Goal: Task Accomplishment & Management: Manage account settings

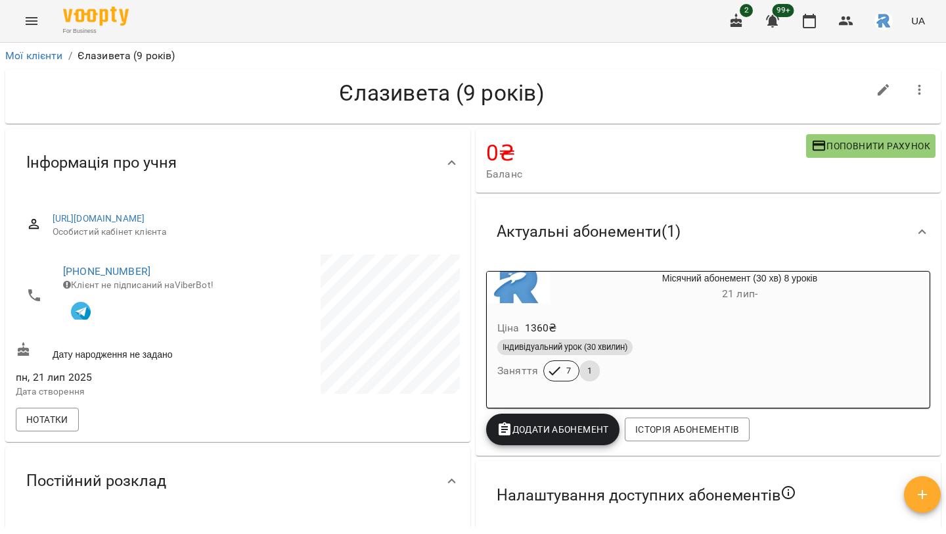
click at [37, 25] on icon "Menu" at bounding box center [32, 21] width 16 height 16
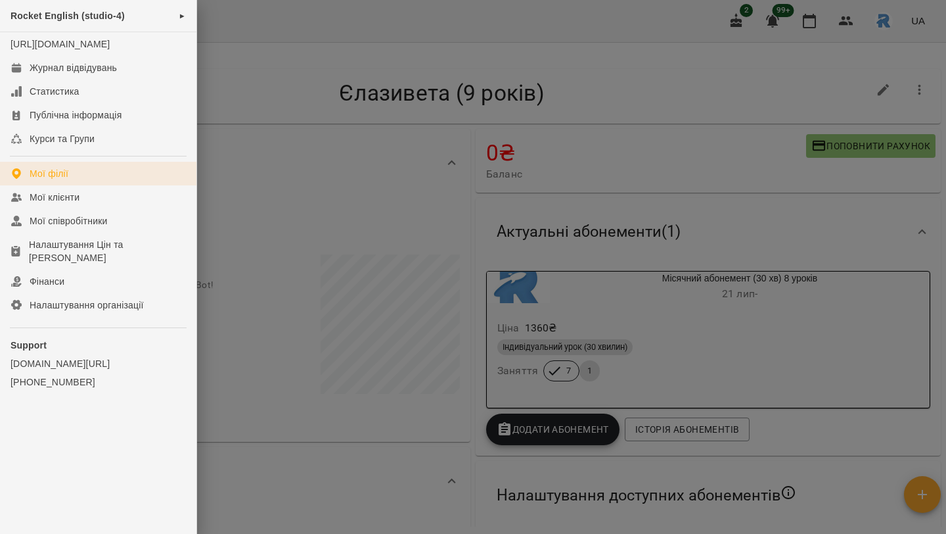
click at [52, 180] on div "Мої філії" at bounding box center [49, 173] width 39 height 13
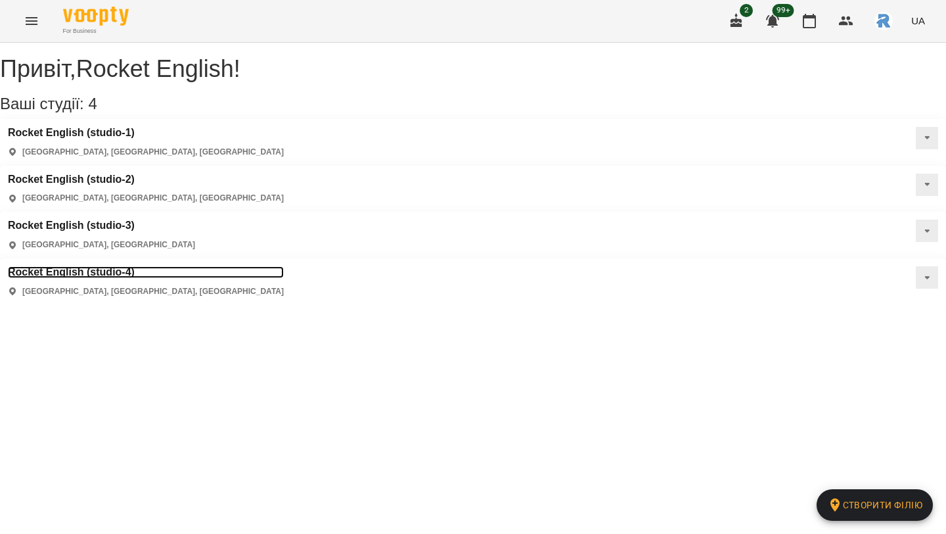
click at [112, 266] on h3 "Rocket English (studio-4)" at bounding box center [146, 272] width 276 height 12
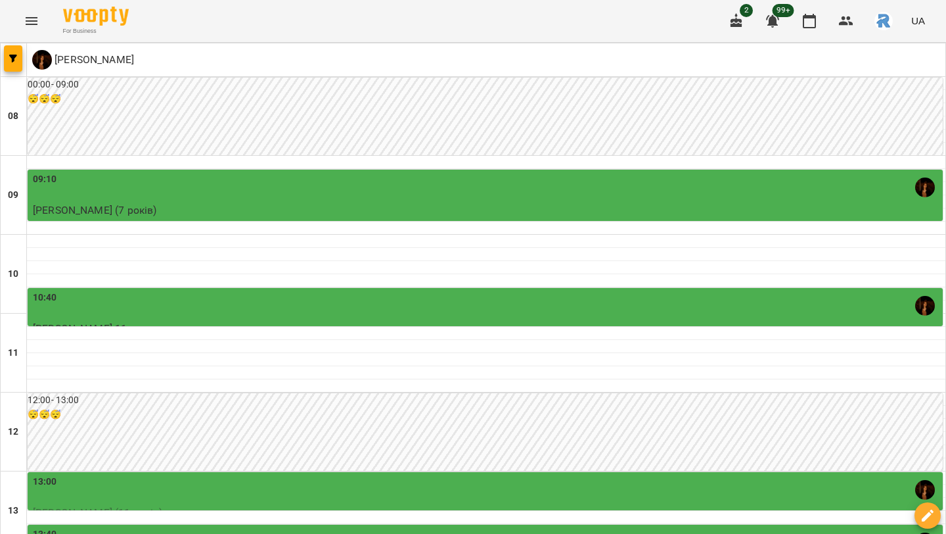
scroll to position [39, 0]
click at [126, 291] on div "10:40" at bounding box center [487, 306] width 908 height 30
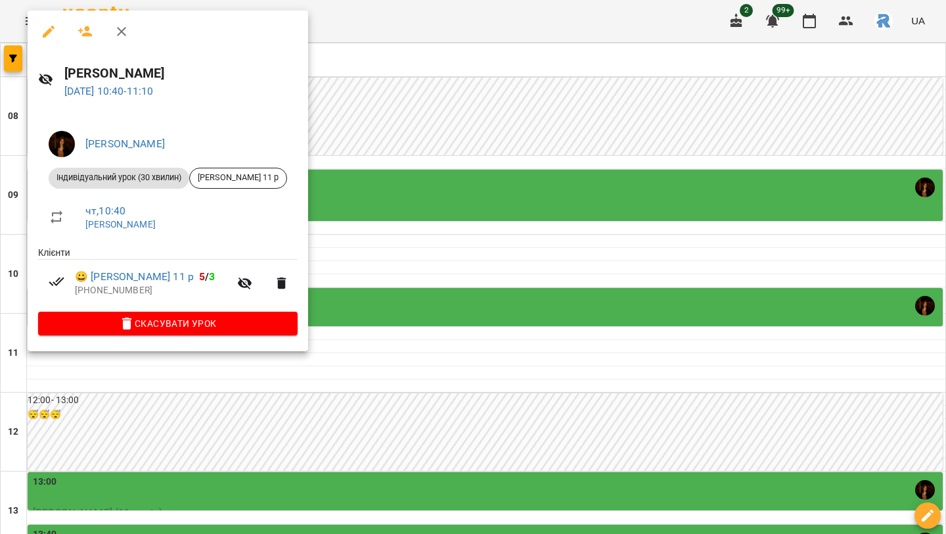
click at [388, 235] on div at bounding box center [473, 267] width 946 height 534
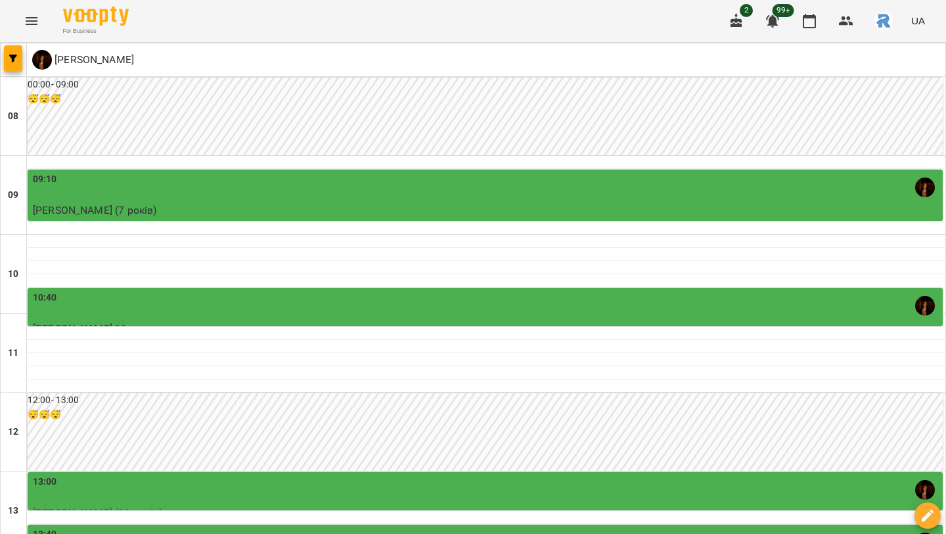
scroll to position [204, 0]
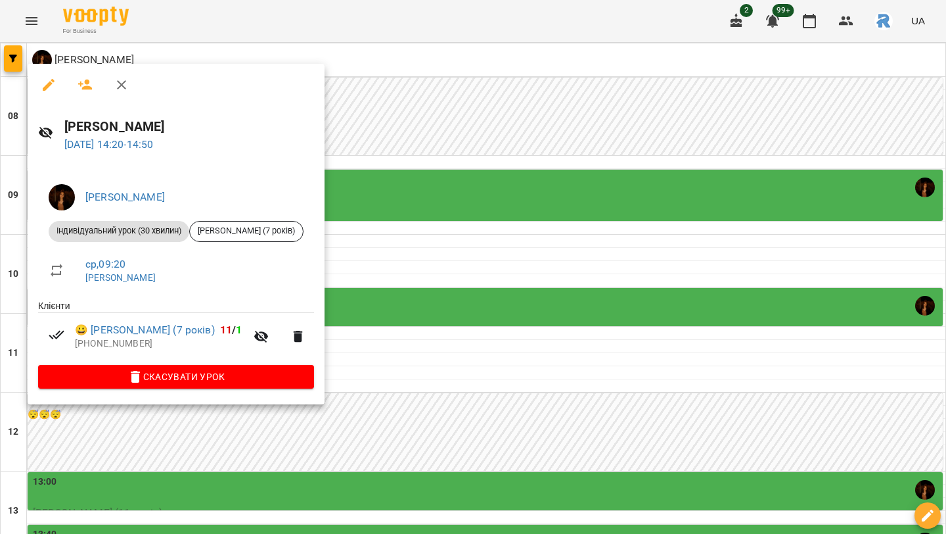
click at [446, 323] on div at bounding box center [473, 267] width 946 height 534
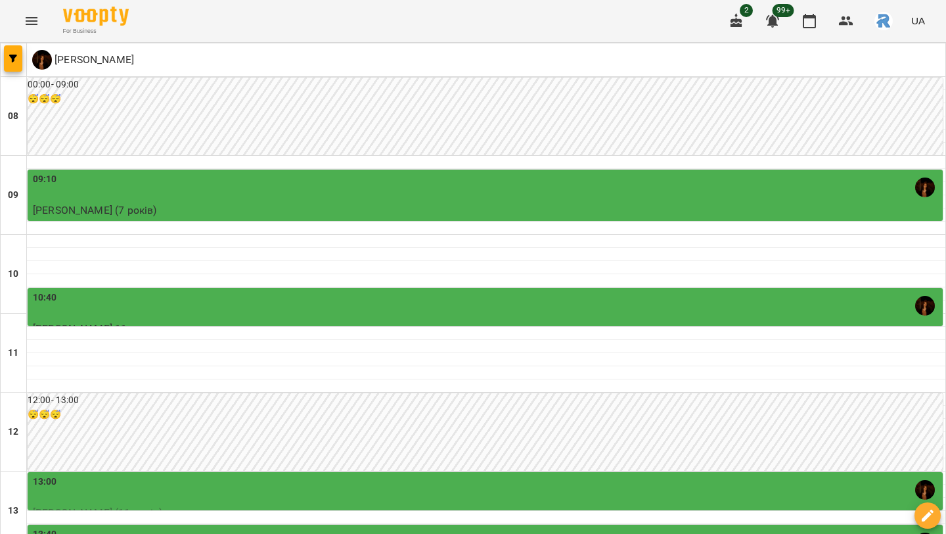
scroll to position [344, 0]
click at [18, 62] on button "button" at bounding box center [13, 58] width 18 height 26
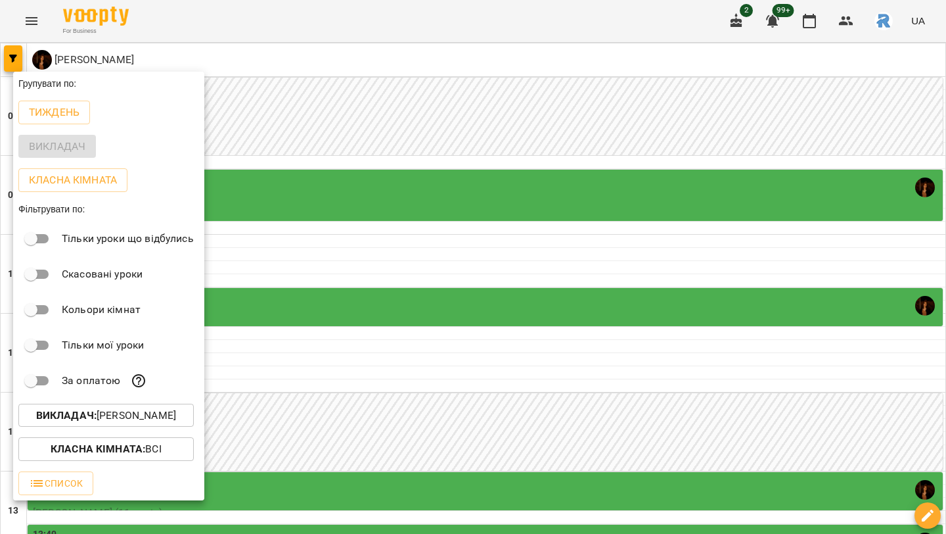
click at [139, 421] on p "Викладач : [PERSON_NAME]" at bounding box center [106, 416] width 140 height 16
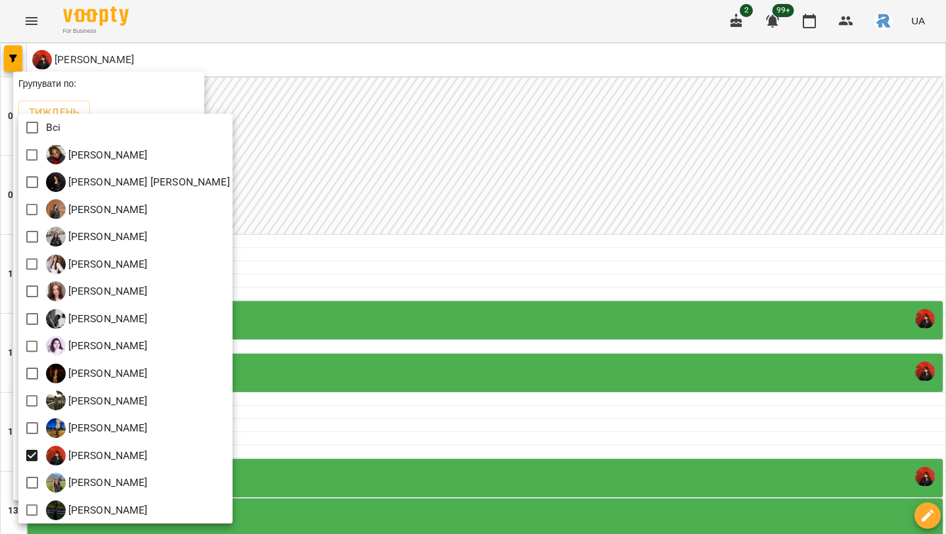
click at [534, 306] on div at bounding box center [473, 267] width 946 height 534
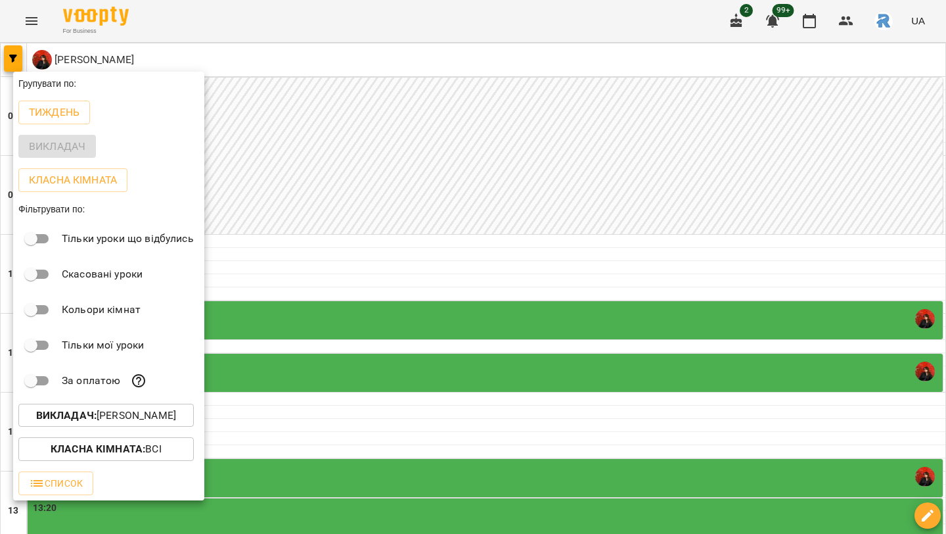
click at [534, 306] on div at bounding box center [473, 267] width 946 height 534
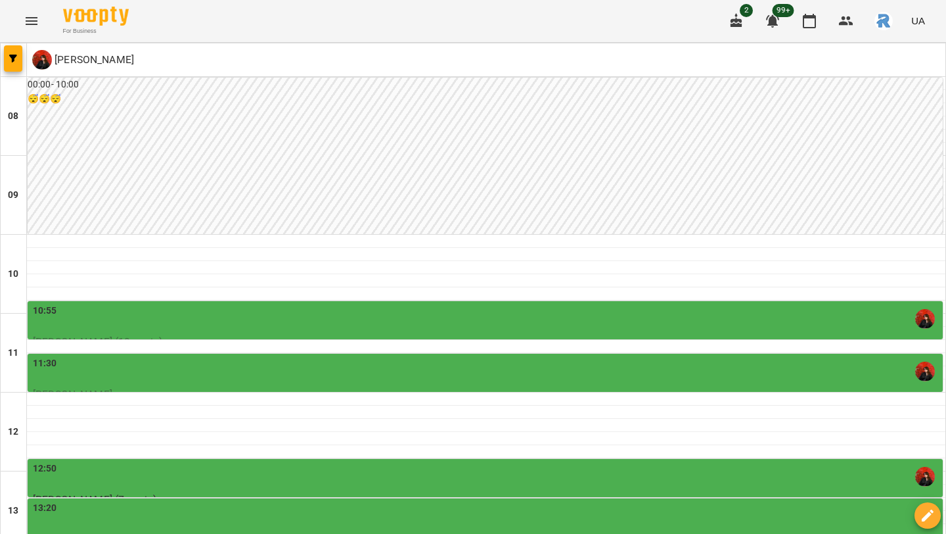
scroll to position [224, 0]
click at [11, 53] on button "button" at bounding box center [13, 58] width 18 height 26
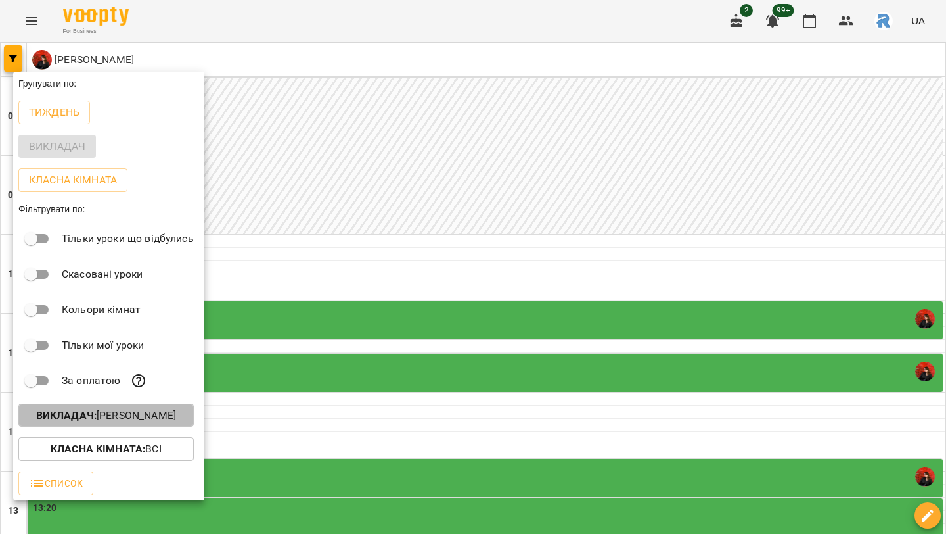
click at [152, 416] on p "Викладач : [PERSON_NAME]" at bounding box center [106, 416] width 140 height 16
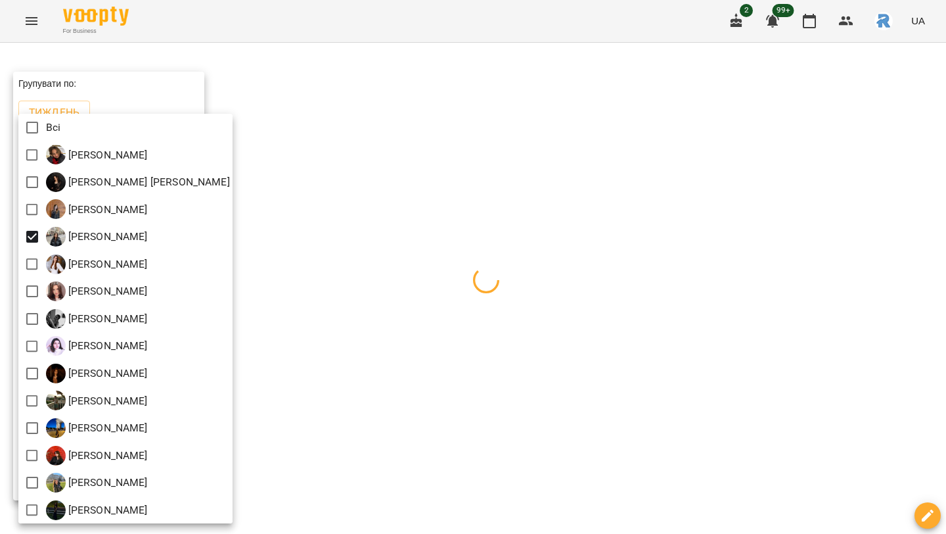
click at [489, 314] on div at bounding box center [473, 267] width 946 height 534
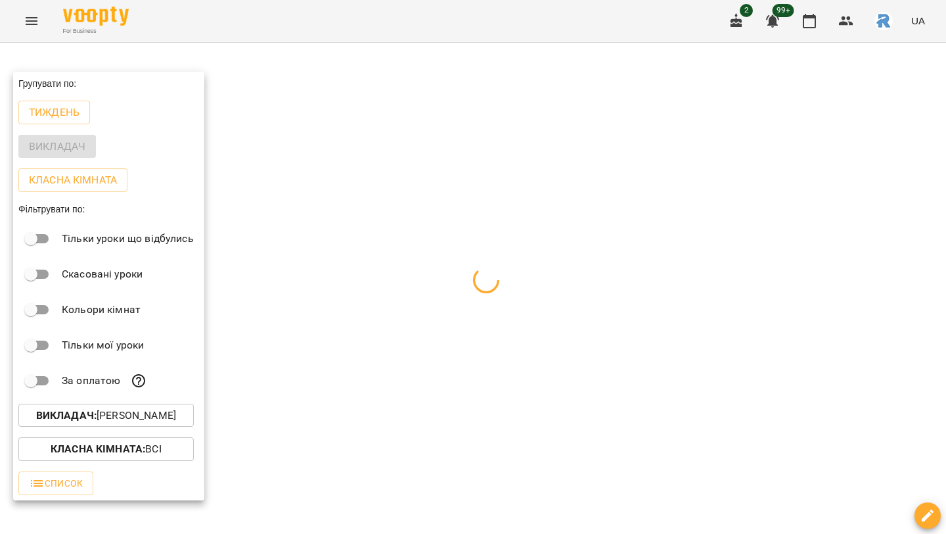
click at [488, 314] on div at bounding box center [473, 267] width 946 height 534
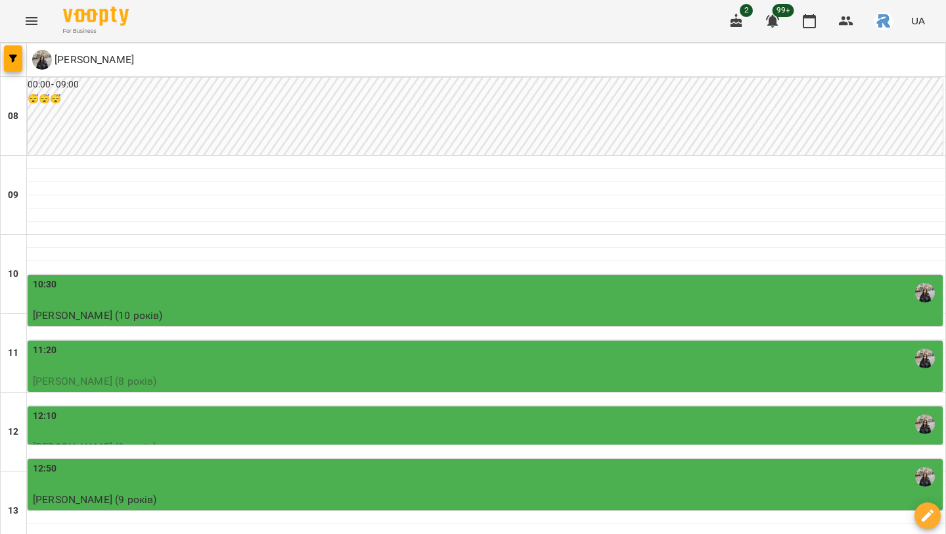
scroll to position [211, 0]
click at [16, 57] on icon "button" at bounding box center [13, 59] width 8 height 8
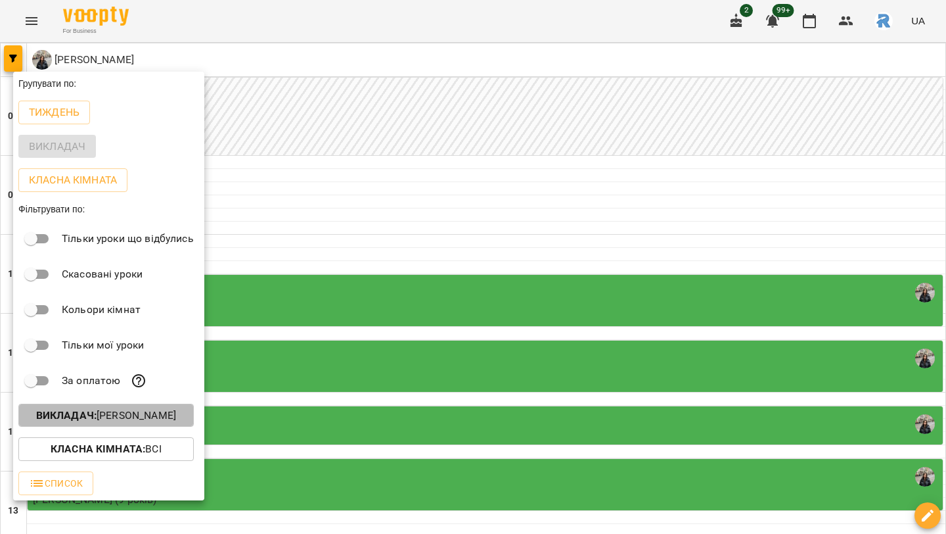
click at [114, 422] on p "Викладач : [PERSON_NAME]" at bounding box center [106, 416] width 140 height 16
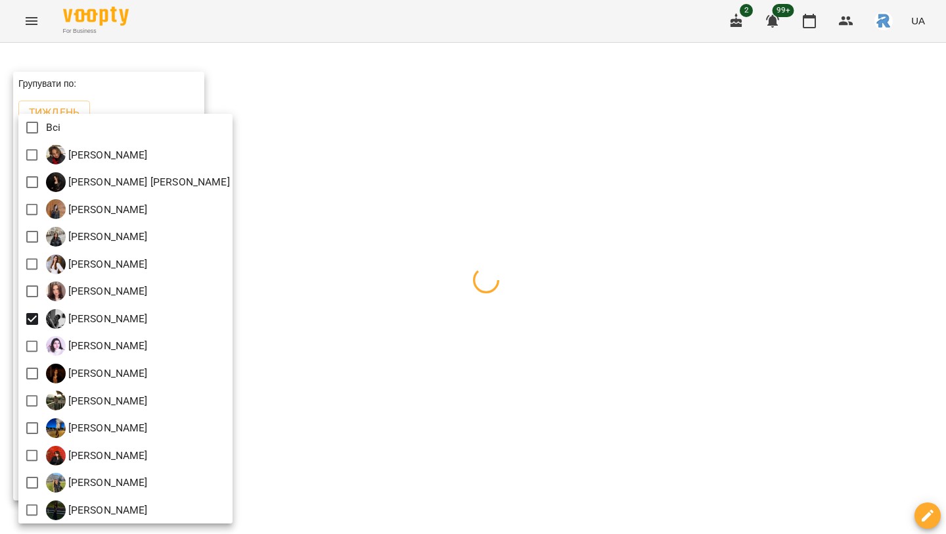
click at [371, 327] on div at bounding box center [473, 267] width 946 height 534
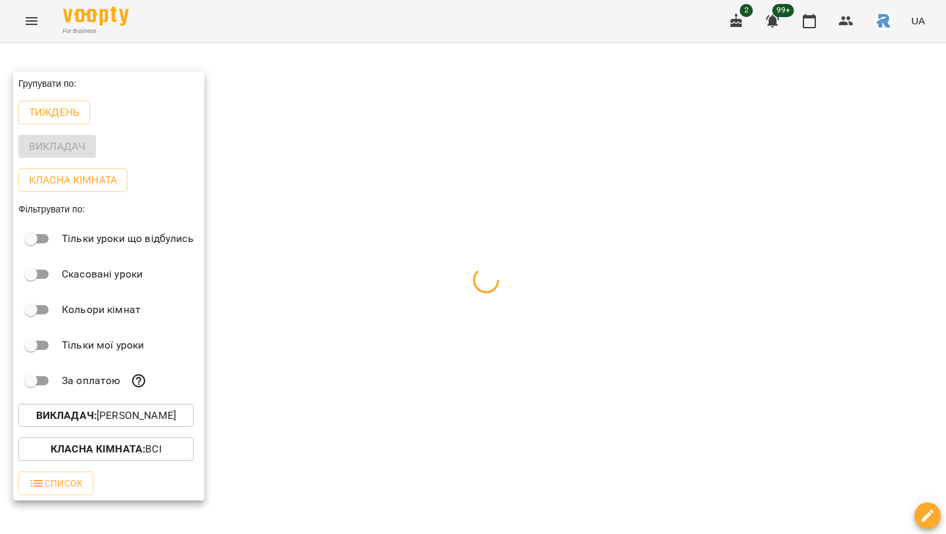
click at [371, 327] on div at bounding box center [473, 267] width 946 height 534
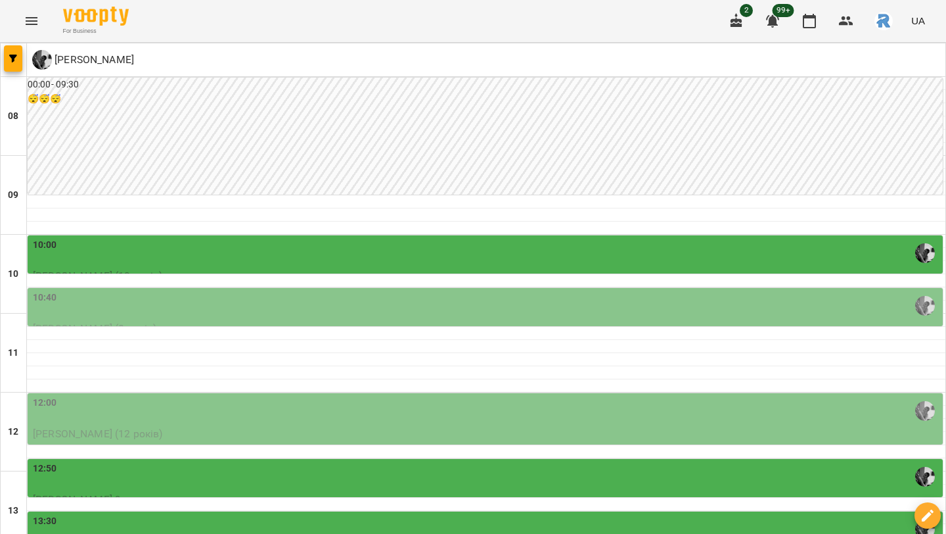
scroll to position [387, 0]
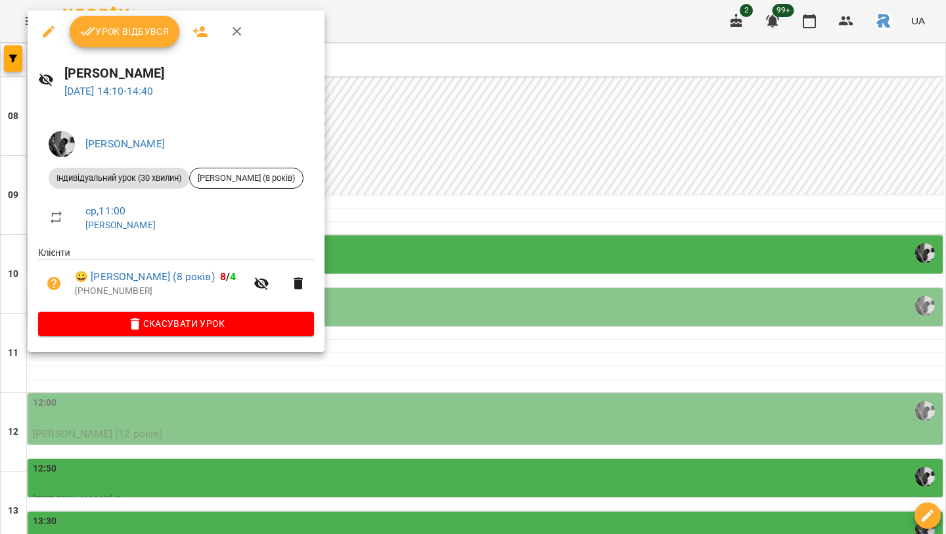
click at [367, 226] on div at bounding box center [473, 267] width 946 height 534
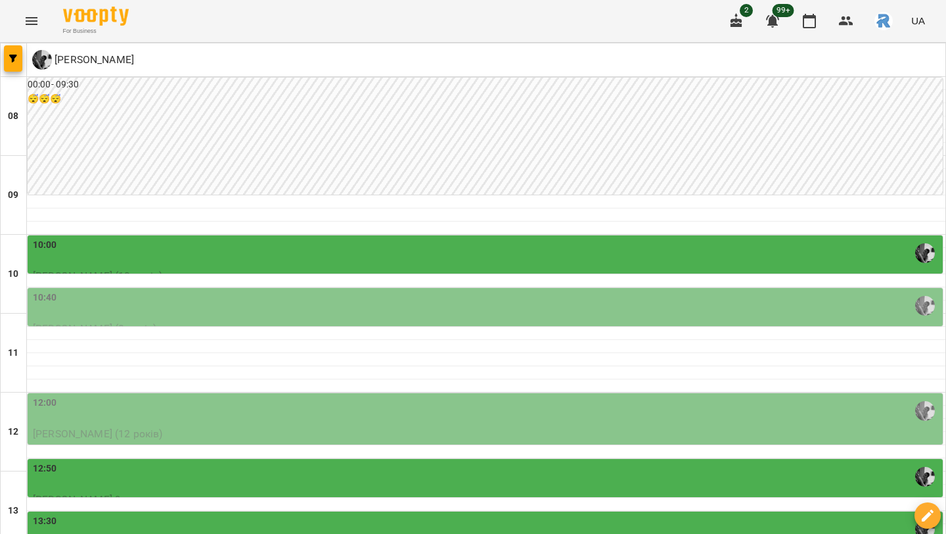
scroll to position [237, 0]
click at [15, 48] on button "button" at bounding box center [13, 58] width 18 height 26
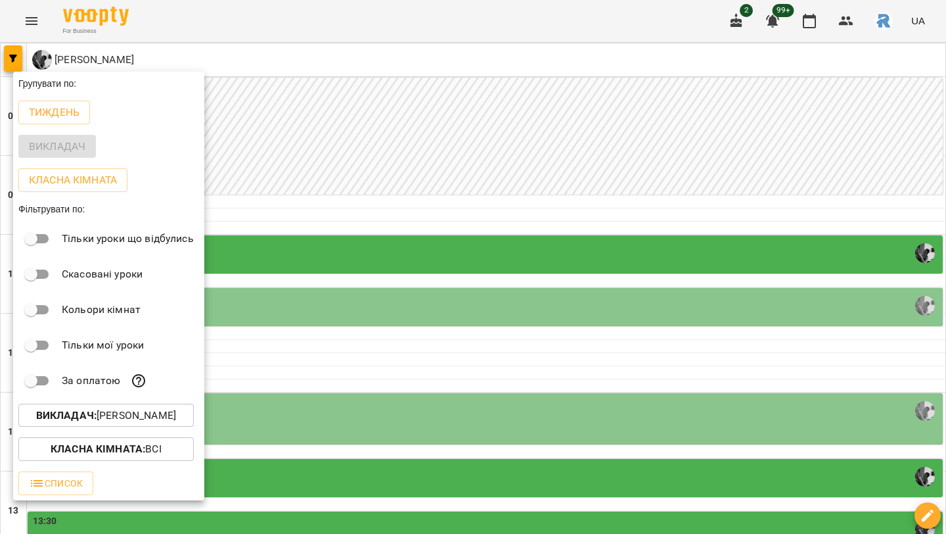
click at [76, 415] on b "Викладач :" at bounding box center [66, 415] width 60 height 12
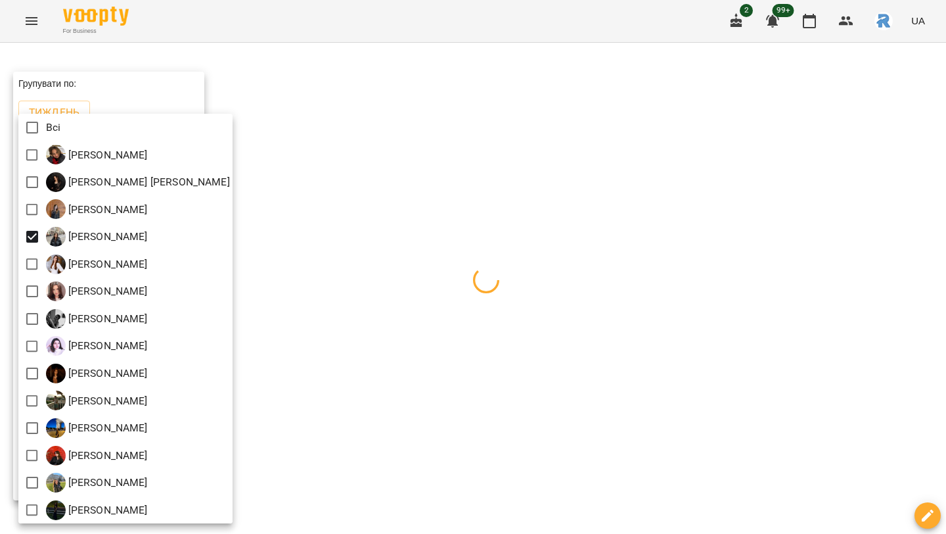
click at [330, 203] on div at bounding box center [473, 267] width 946 height 534
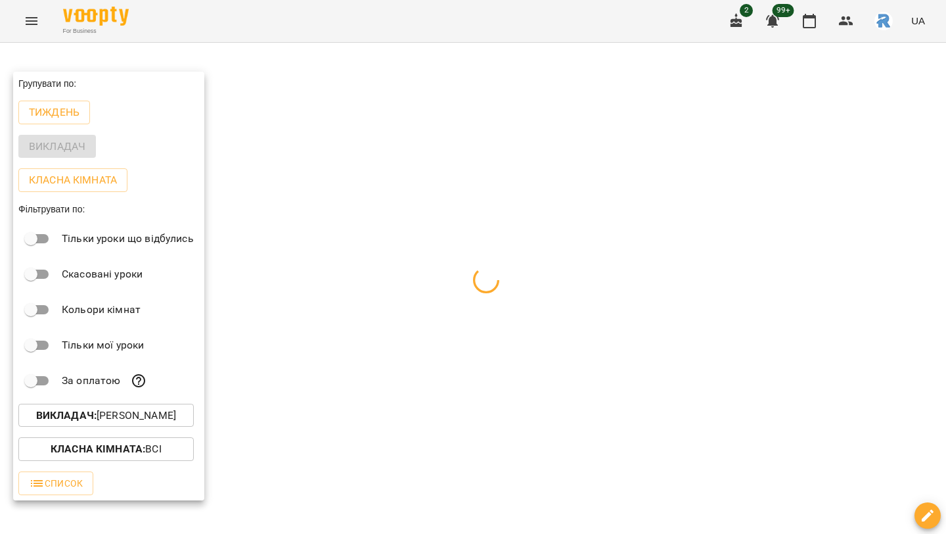
click at [330, 208] on div at bounding box center [473, 267] width 946 height 534
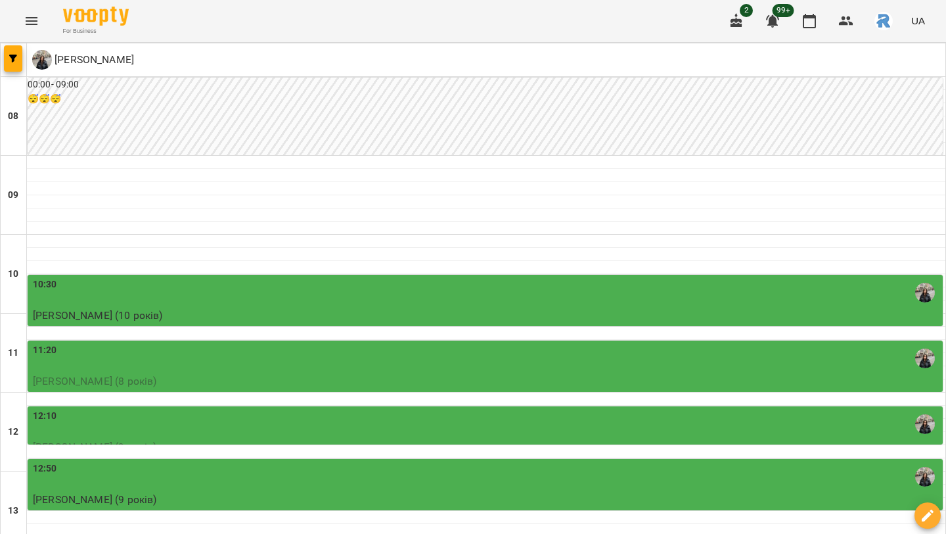
scroll to position [321, 0]
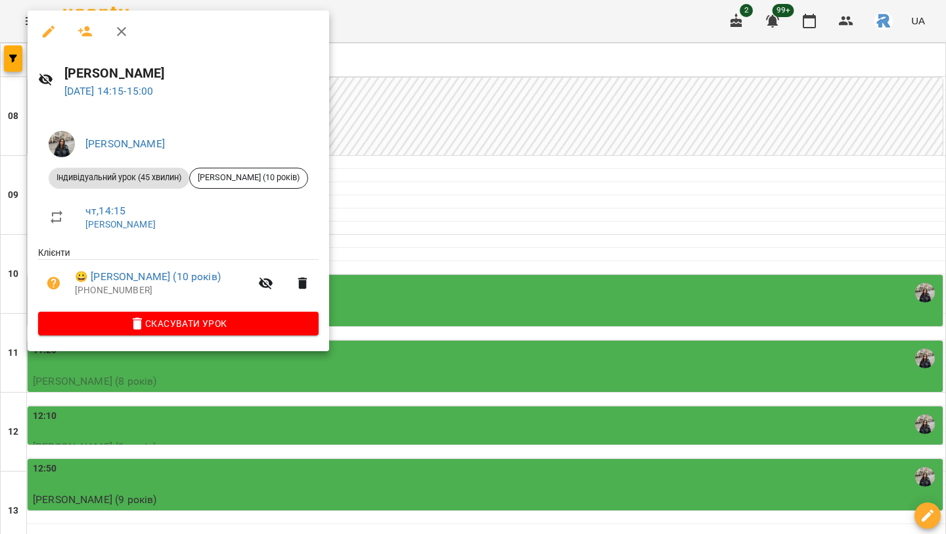
click at [466, 283] on div at bounding box center [473, 267] width 946 height 534
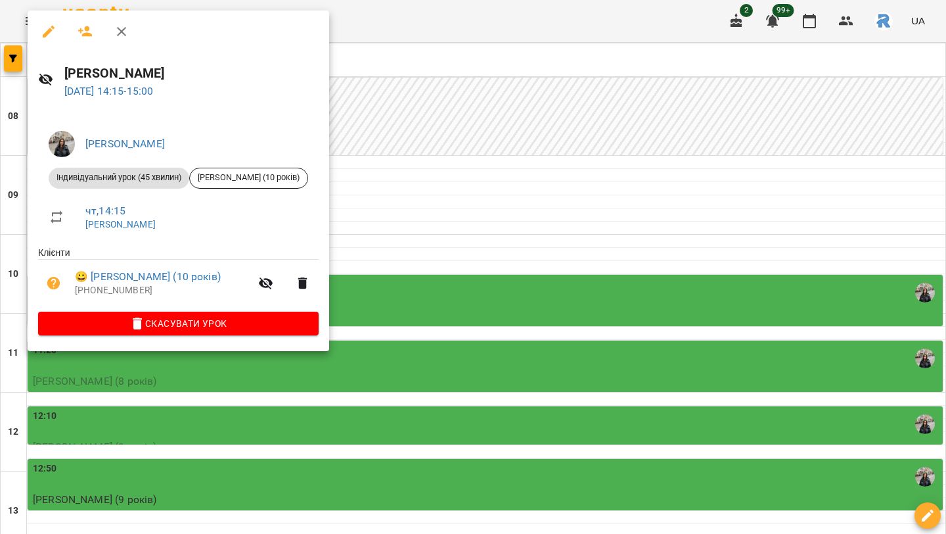
click at [484, 278] on div at bounding box center [473, 267] width 946 height 534
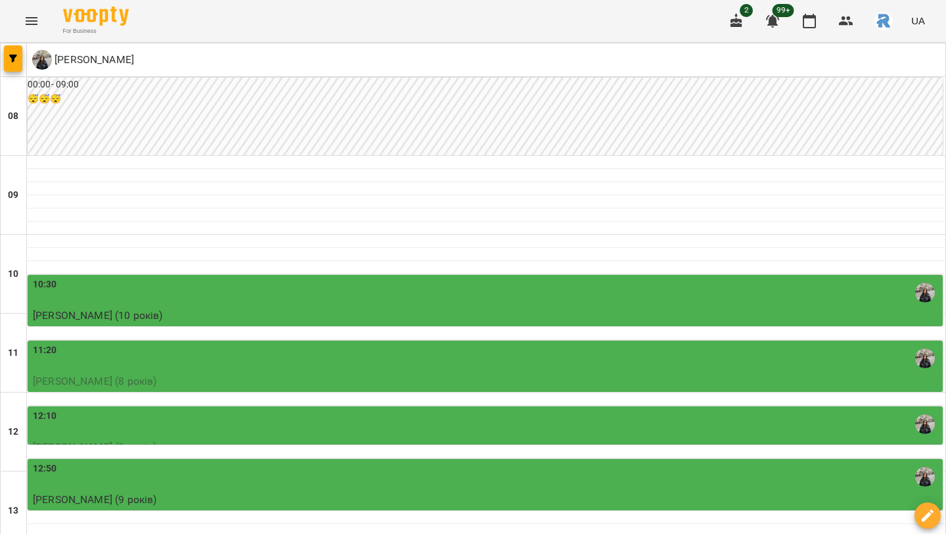
scroll to position [269, 0]
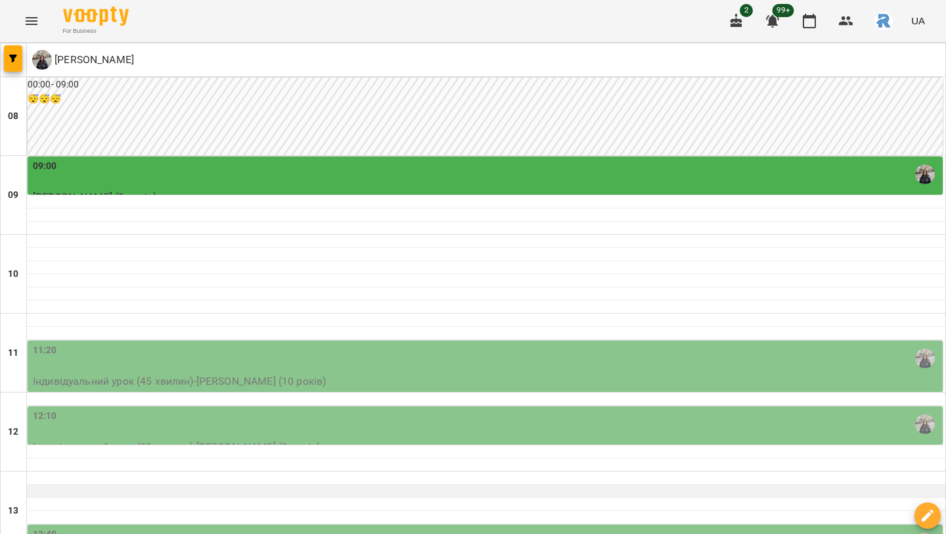
scroll to position [0, 0]
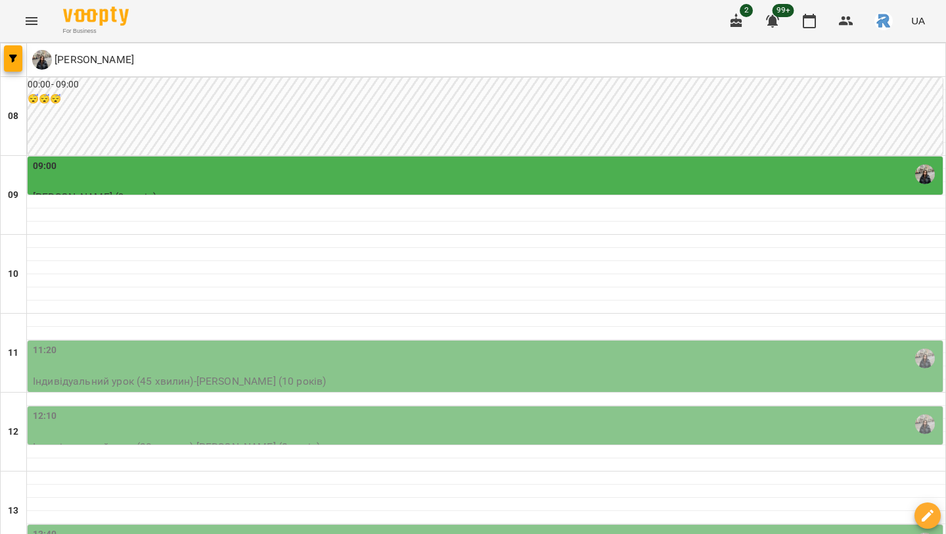
click at [530, 175] on div "09:00" at bounding box center [487, 174] width 908 height 30
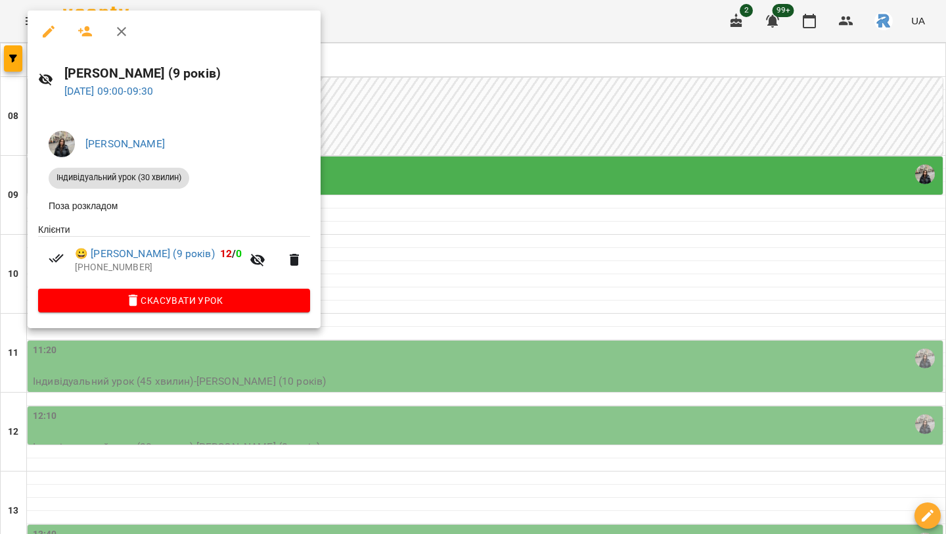
click at [549, 231] on div at bounding box center [473, 267] width 946 height 534
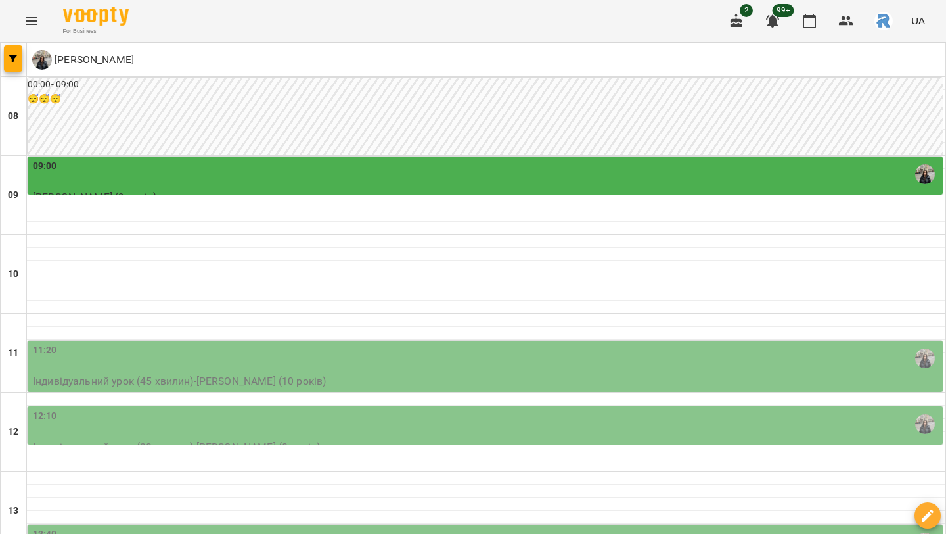
scroll to position [329, 0]
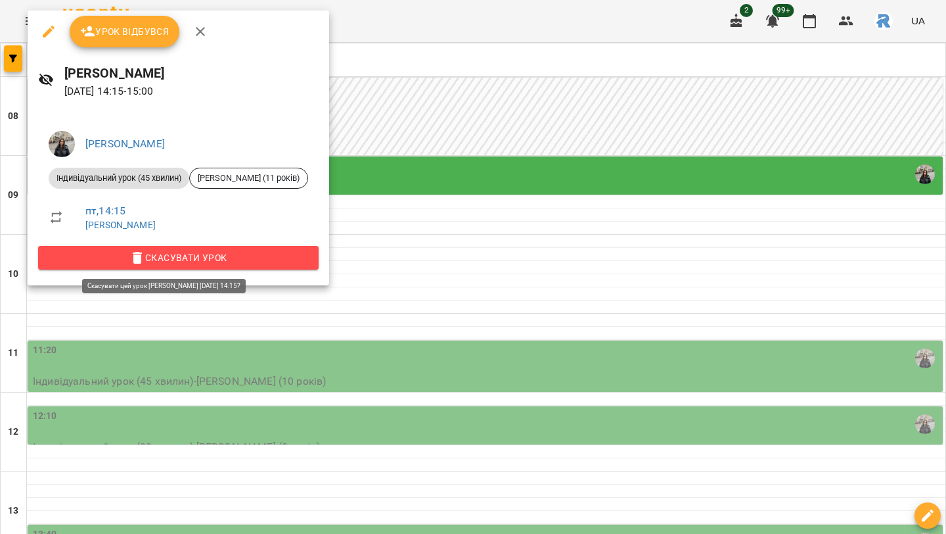
click at [271, 257] on span "Скасувати Урок" at bounding box center [179, 258] width 260 height 16
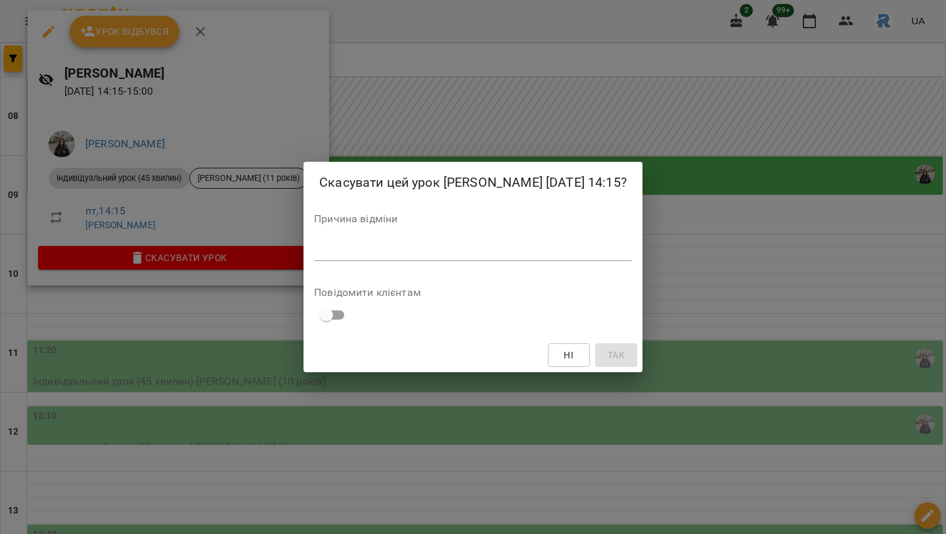
click at [318, 256] on textarea at bounding box center [473, 250] width 318 height 12
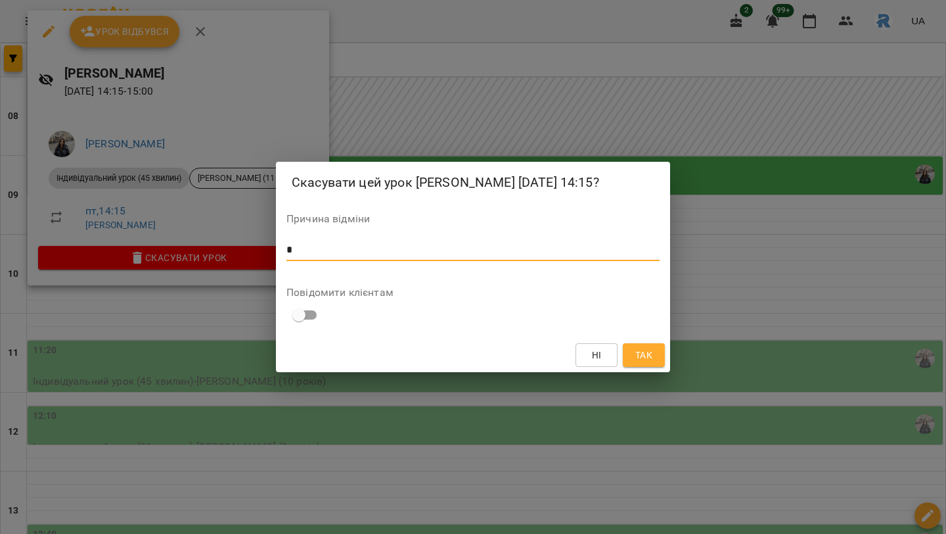
type textarea "*"
click at [641, 355] on button "Так" at bounding box center [644, 355] width 42 height 24
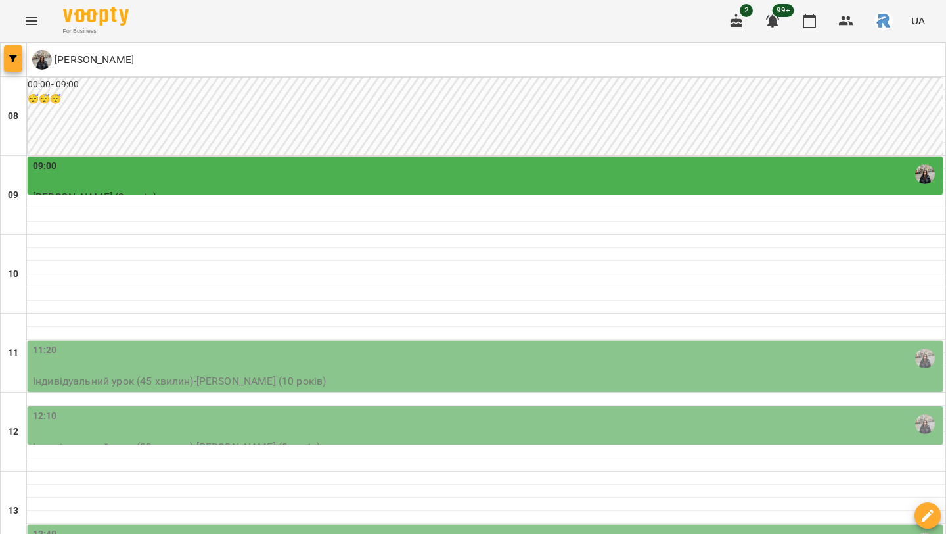
click at [19, 47] on button "button" at bounding box center [13, 58] width 18 height 26
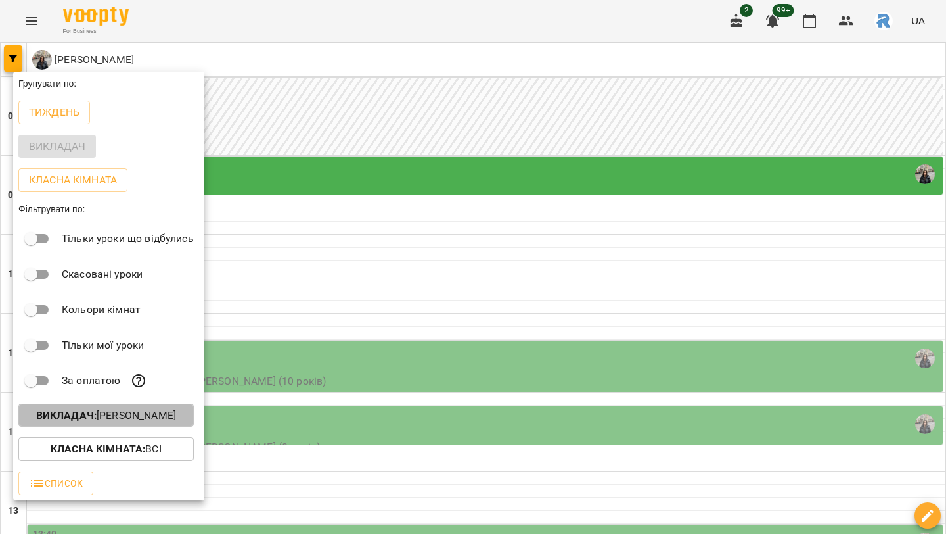
click at [150, 421] on p "Викладач : [PERSON_NAME]" at bounding box center [106, 416] width 140 height 16
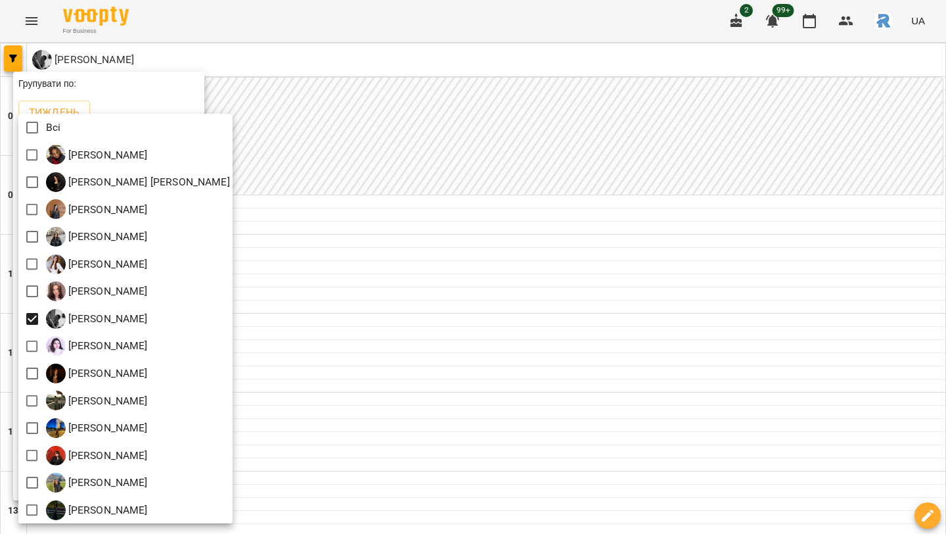
click at [342, 371] on div at bounding box center [473, 267] width 946 height 534
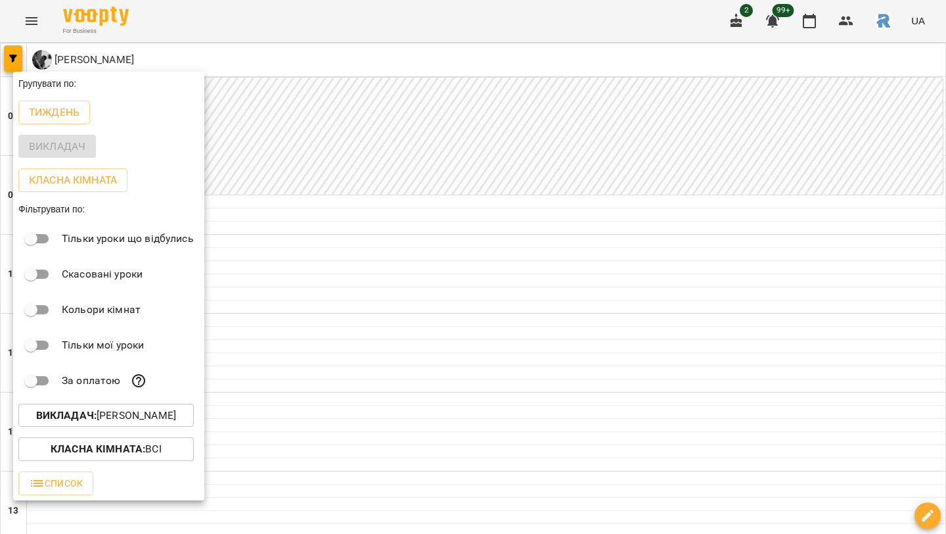
click at [342, 371] on div at bounding box center [473, 267] width 946 height 534
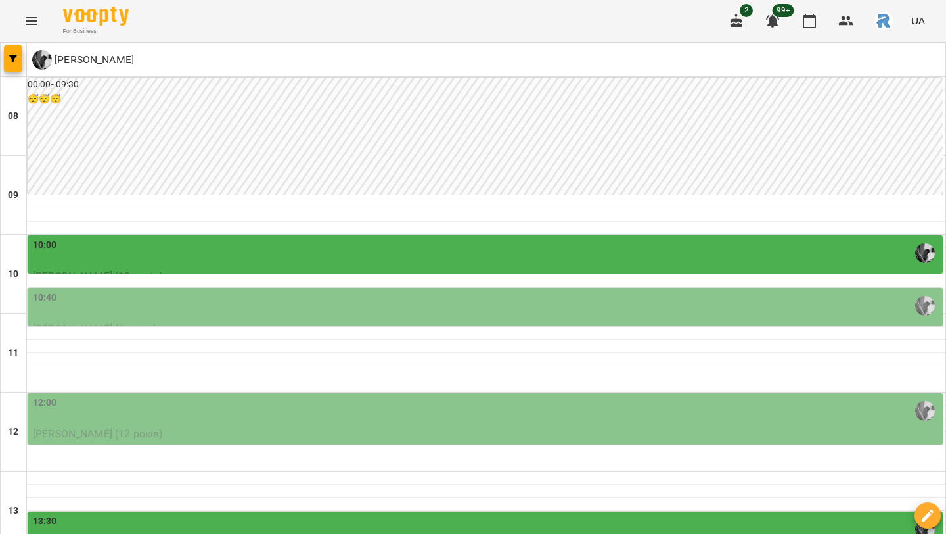
scroll to position [356, 0]
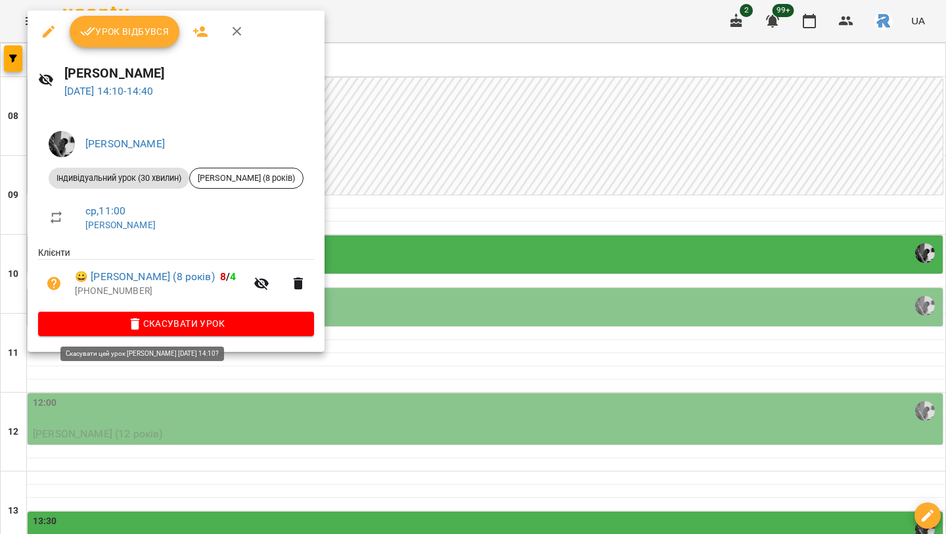
click at [197, 323] on span "Скасувати Урок" at bounding box center [176, 323] width 255 height 16
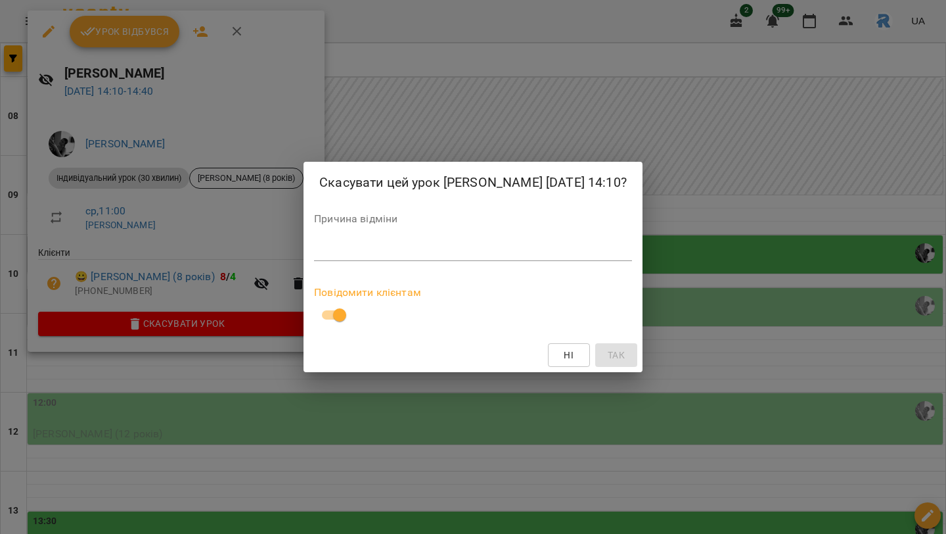
click at [314, 256] on textarea at bounding box center [473, 250] width 318 height 12
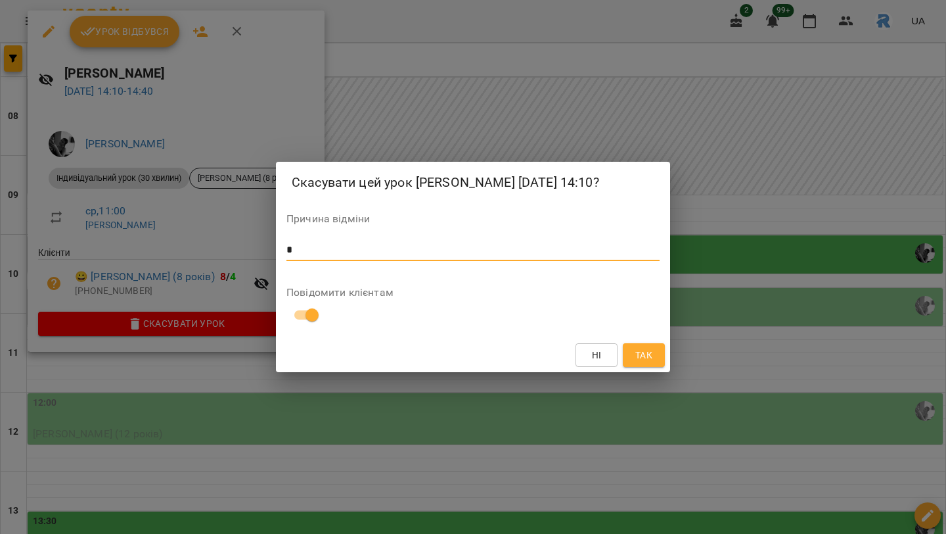
type textarea "*"
click at [640, 362] on span "Так" at bounding box center [644, 355] width 17 height 16
